Goal: Task Accomplishment & Management: Manage account settings

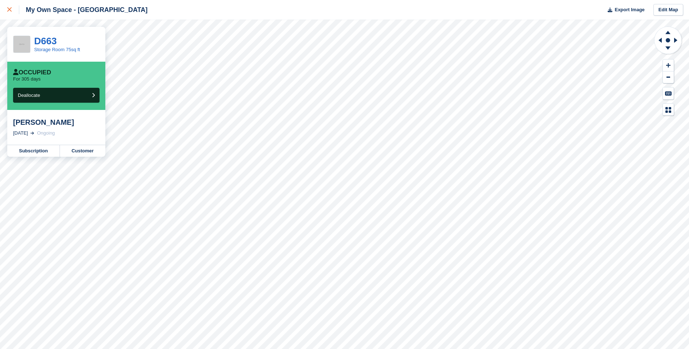
click at [10, 7] on div at bounding box center [13, 9] width 12 height 9
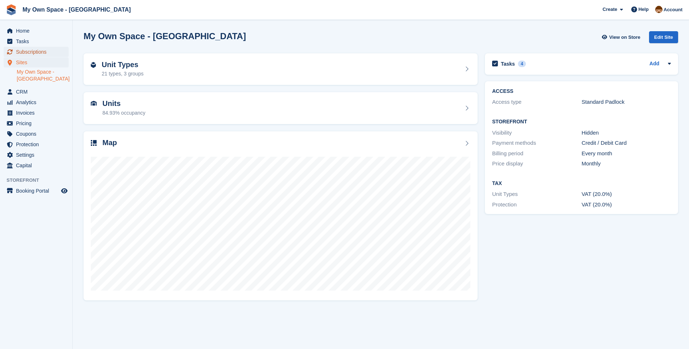
click at [30, 53] on span "Subscriptions" at bounding box center [38, 52] width 44 height 10
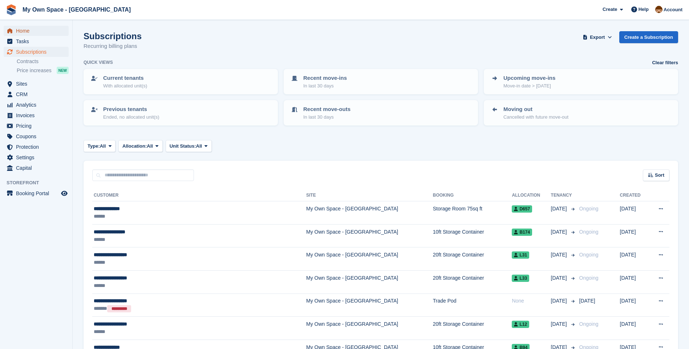
click at [28, 28] on span "Home" at bounding box center [38, 31] width 44 height 10
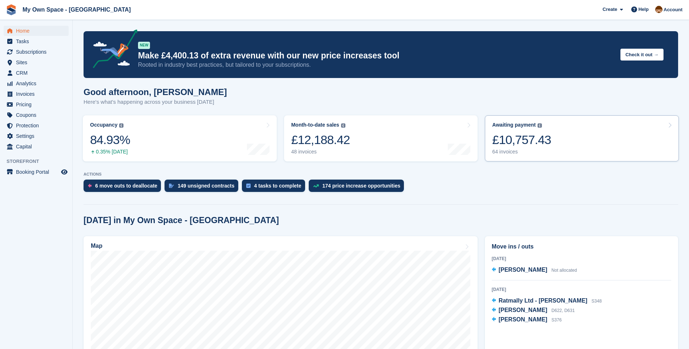
click at [506, 151] on div "64 invoices" at bounding box center [521, 152] width 59 height 6
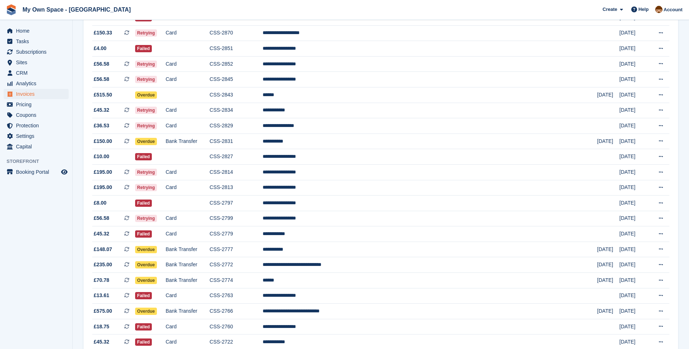
scroll to position [472, 0]
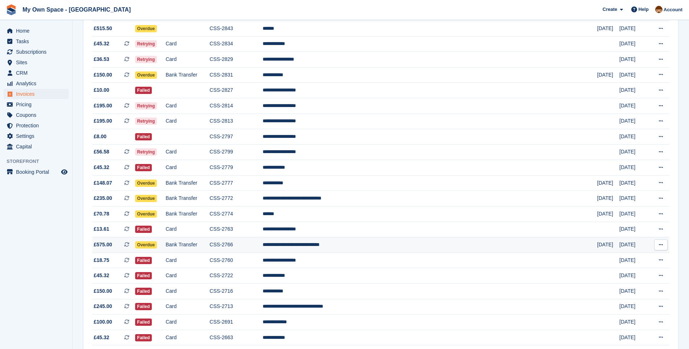
click at [209, 245] on td "Bank Transfer" at bounding box center [188, 245] width 44 height 16
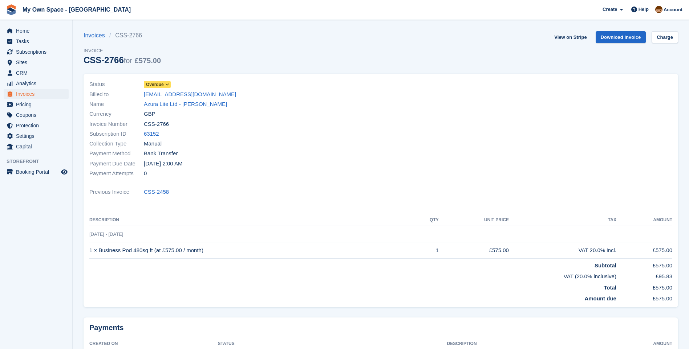
click at [163, 86] on span "Overdue" at bounding box center [157, 84] width 27 height 7
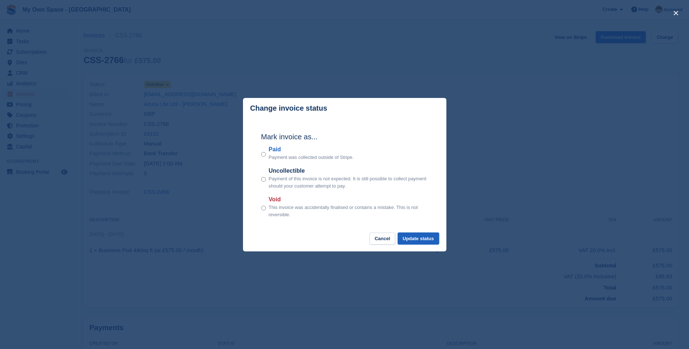
click at [416, 234] on button "Update status" at bounding box center [418, 239] width 41 height 12
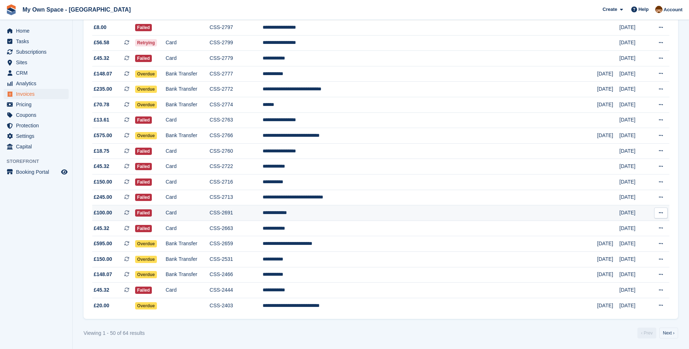
scroll to position [582, 0]
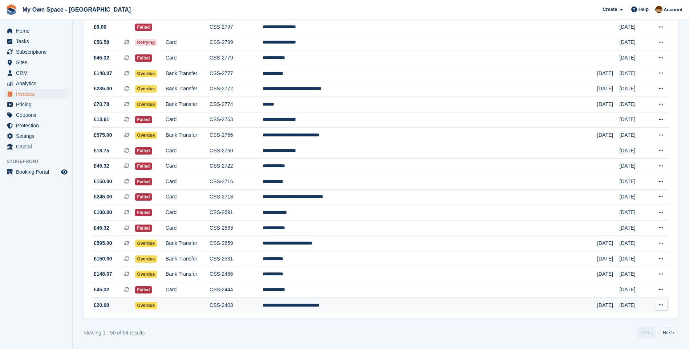
click at [339, 305] on td "**********" at bounding box center [429, 305] width 334 height 15
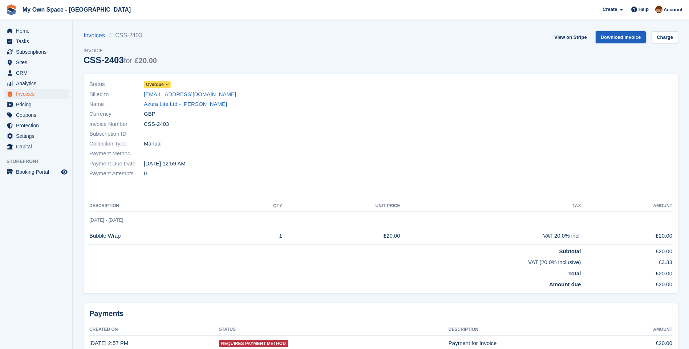
click at [620, 38] on link "Download Invoice" at bounding box center [620, 37] width 50 height 12
click at [570, 36] on link "View on Stripe" at bounding box center [570, 37] width 38 height 12
